Goal: Communication & Community: Answer question/provide support

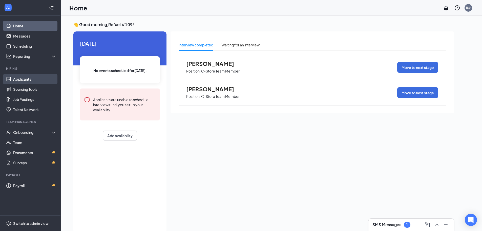
click at [29, 80] on link "Applicants" at bounding box center [34, 79] width 43 height 10
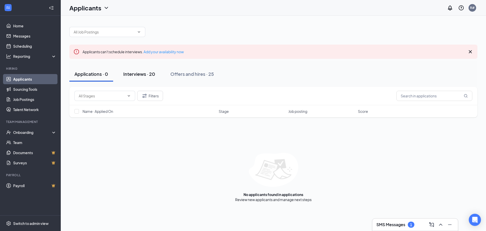
click at [146, 74] on div "Interviews · 20" at bounding box center [139, 74] width 32 height 6
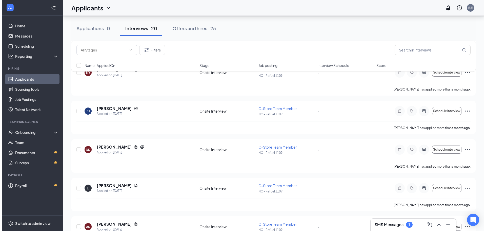
scroll to position [456, 0]
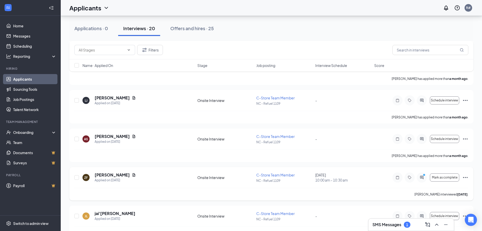
click at [419, 175] on div at bounding box center [422, 177] width 10 height 10
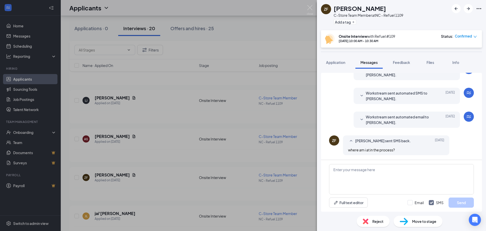
scroll to position [205, 0]
click at [363, 171] on textarea at bounding box center [401, 179] width 145 height 30
type textarea "Still in que trying to work on available hours to see what fits"
click at [463, 205] on button "Send" at bounding box center [460, 202] width 25 height 10
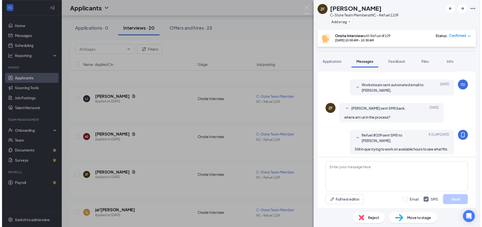
scroll to position [237, 0]
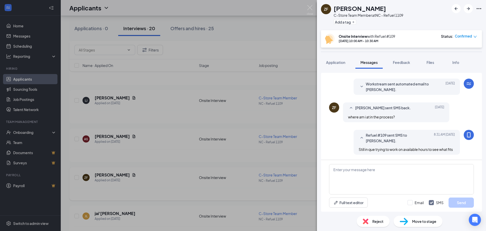
click at [186, 176] on div "ZF [PERSON_NAME] C-Store Team Member at NC - Refuel 1109 Add a tag Onsite Inter…" at bounding box center [243, 115] width 486 height 231
